Goal: Task Accomplishment & Management: Use online tool/utility

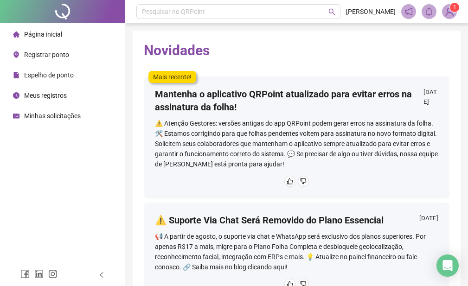
click at [43, 58] on span "Registrar ponto" at bounding box center [46, 54] width 45 height 7
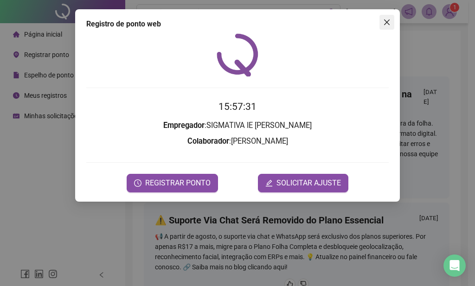
click at [386, 23] on icon "close" at bounding box center [387, 22] width 6 height 6
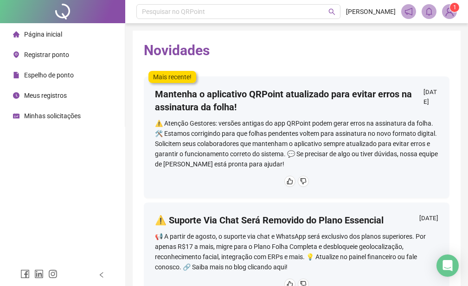
click at [65, 171] on div "Página inicial Registrar ponto Espelho de ponto Meus registros Minhas solicitaç…" at bounding box center [62, 132] width 125 height 264
click at [56, 54] on span "Registrar ponto" at bounding box center [46, 54] width 45 height 7
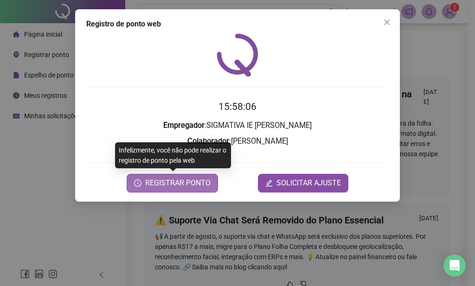
click at [172, 183] on span "REGISTRAR PONTO" at bounding box center [177, 183] width 65 height 11
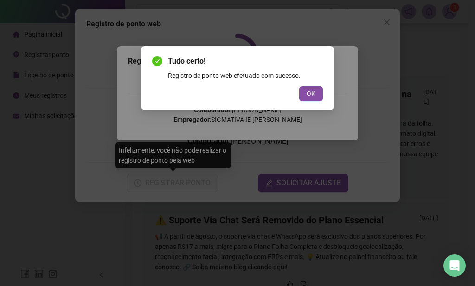
click at [299, 86] on button "OK" at bounding box center [311, 93] width 24 height 15
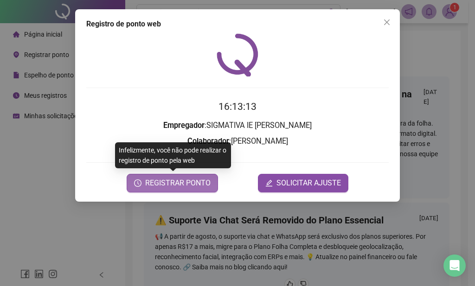
click at [193, 192] on button "REGISTRAR PONTO" at bounding box center [172, 183] width 91 height 19
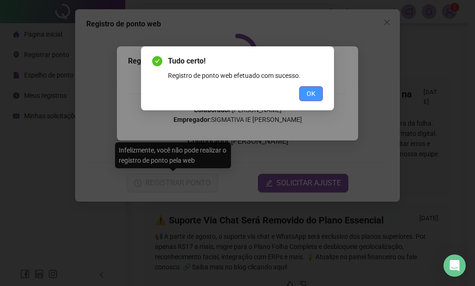
click at [319, 98] on button "OK" at bounding box center [311, 93] width 24 height 15
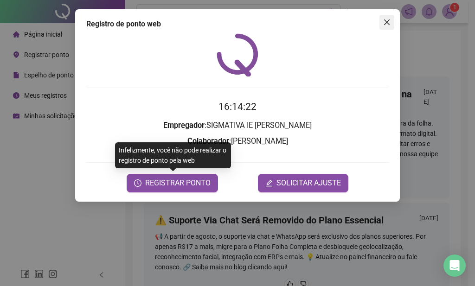
click at [386, 26] on icon "close" at bounding box center [386, 22] width 7 height 7
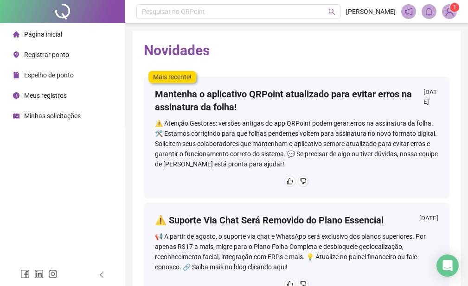
click at [95, 181] on div "Página inicial Registrar ponto Espelho de ponto Meus registros Minhas solicitaç…" at bounding box center [62, 132] width 125 height 264
